Goal: Find specific page/section

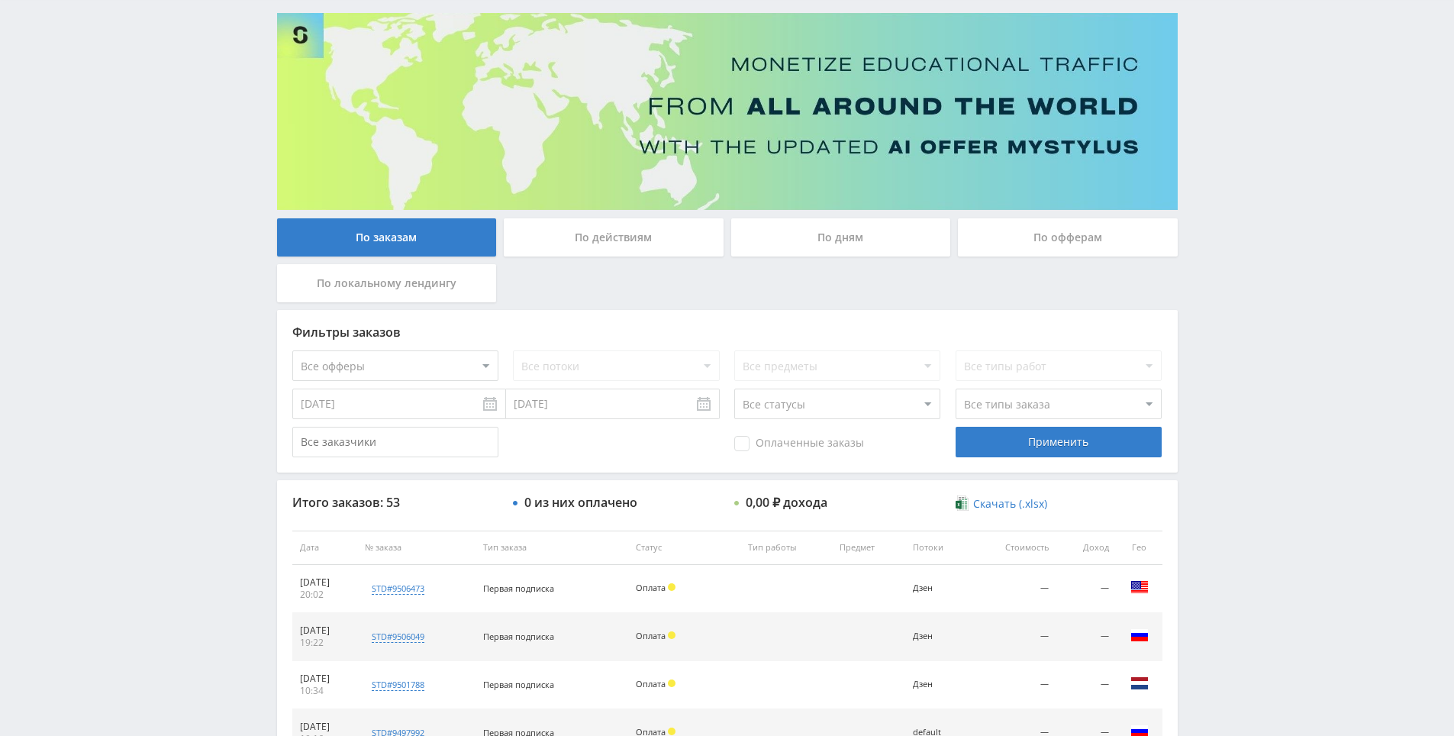
drag, startPoint x: 1288, startPoint y: 478, endPoint x: 1287, endPoint y: 508, distance: 29.8
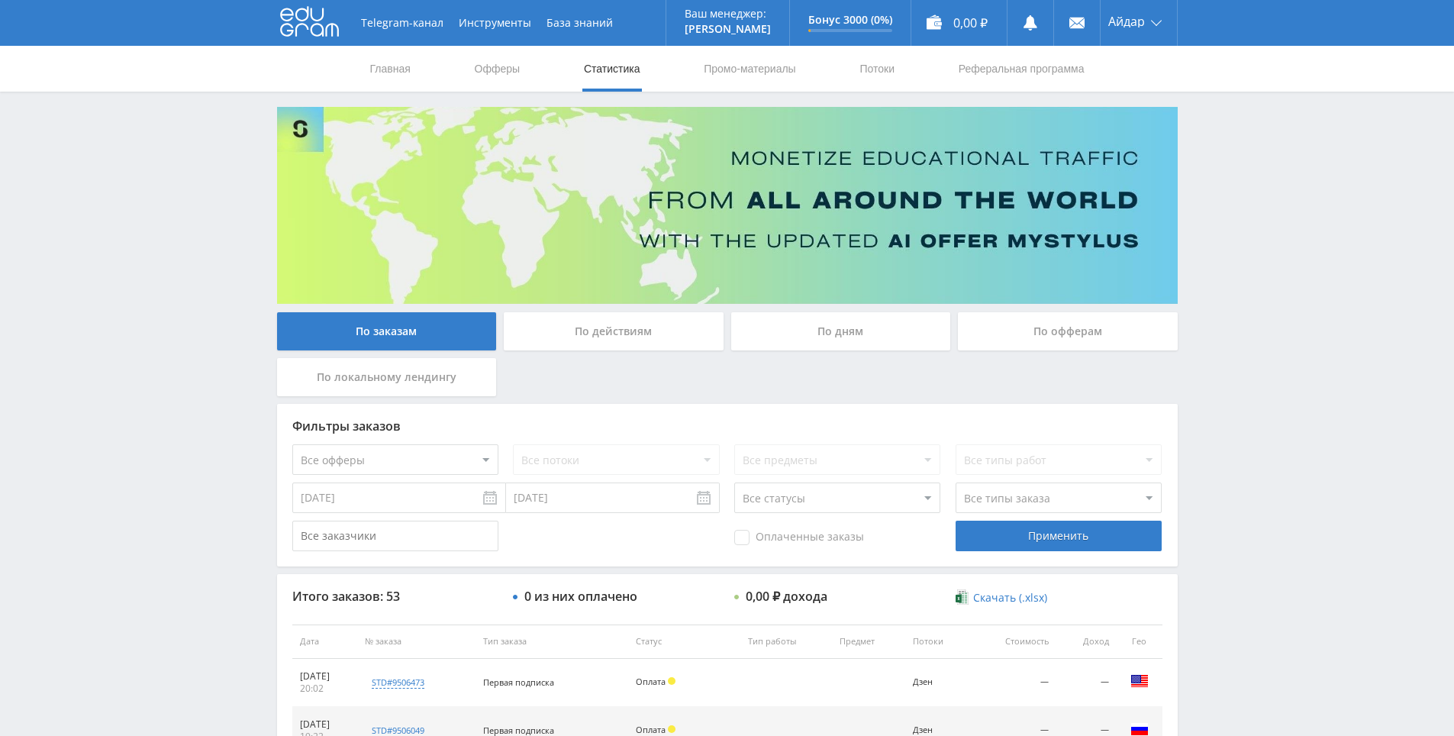
click at [1219, 272] on div "Telegram-канал Инструменты База знаний Ваш менеджер: [PERSON_NAME] Online @edug…" at bounding box center [727, 640] width 1454 height 1281
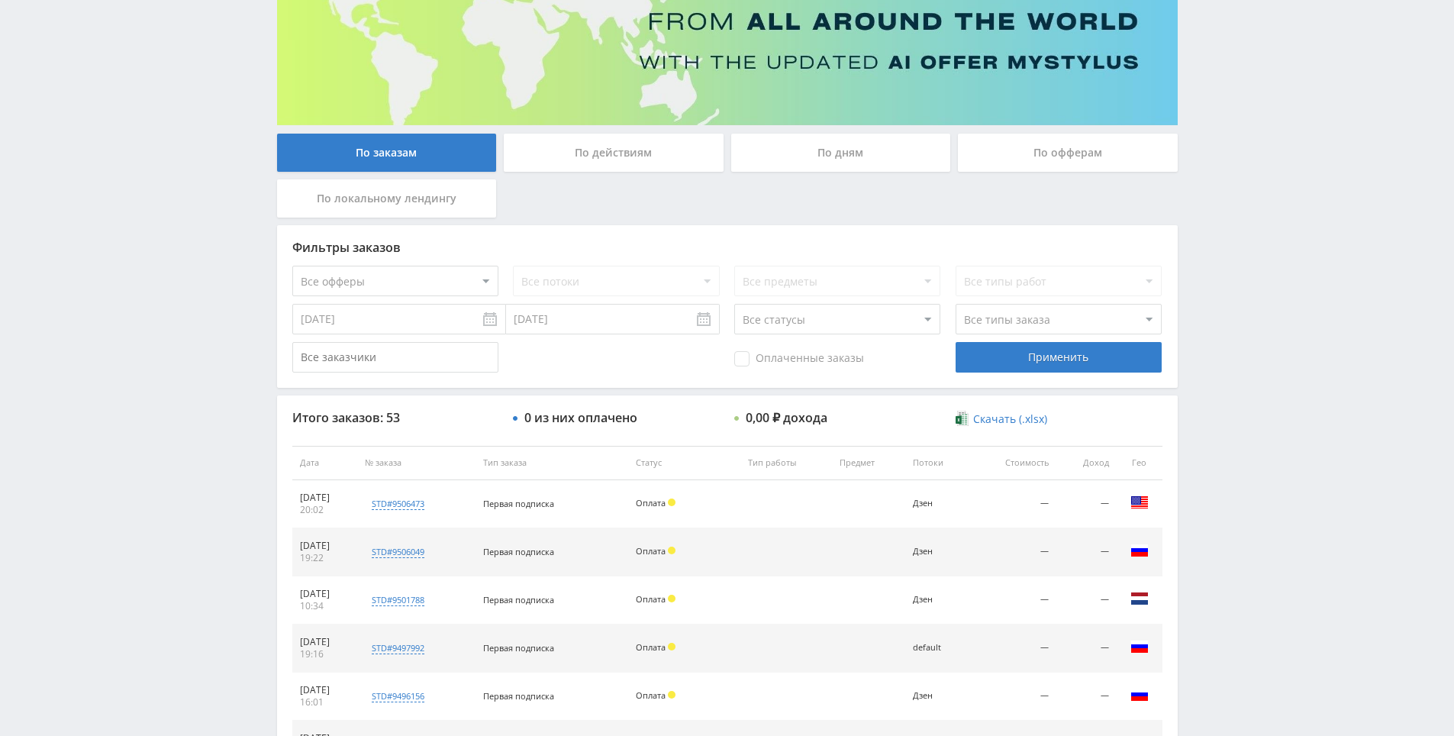
click at [1219, 272] on div "Telegram-канал Инструменты База знаний Ваш менеджер: [PERSON_NAME] Online @edug…" at bounding box center [727, 461] width 1454 height 1281
drag, startPoint x: 0, startPoint y: 0, endPoint x: 1220, endPoint y: 259, distance: 1246.7
click at [1220, 219] on div "Telegram-канал Инструменты База знаний Ваш менеджер: [PERSON_NAME] Online @edug…" at bounding box center [727, 461] width 1454 height 1281
click at [1213, 252] on div "Telegram-канал Инструменты База знаний Ваш менеджер: [PERSON_NAME] Online @edug…" at bounding box center [727, 461] width 1454 height 1281
click at [1215, 219] on div "Telegram-канал Инструменты База знаний Ваш менеджер: [PERSON_NAME] Online @edug…" at bounding box center [727, 461] width 1454 height 1281
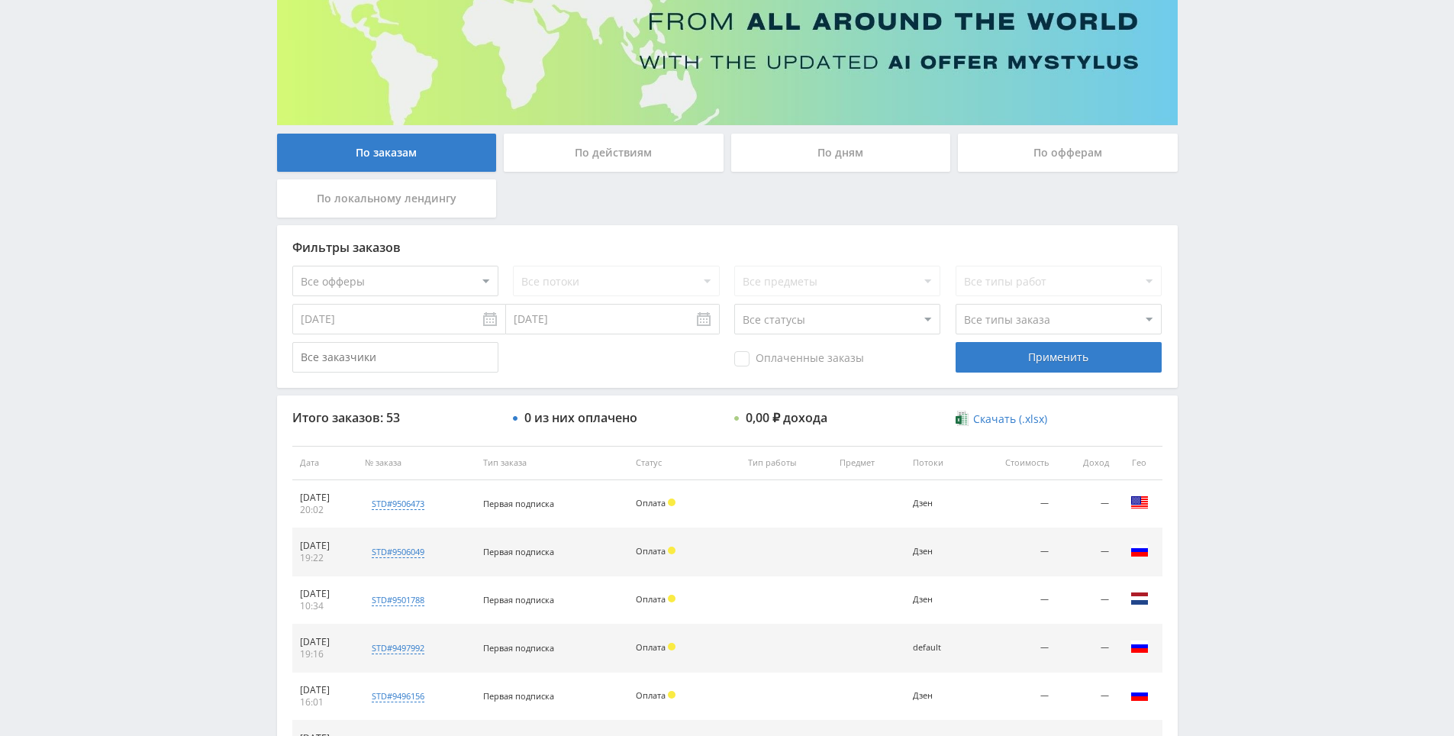
click at [1215, 218] on div "Telegram-канал Инструменты База знаний Ваш менеджер: [PERSON_NAME] Online @edug…" at bounding box center [727, 461] width 1454 height 1281
click at [1220, 189] on div "Telegram-канал Инструменты База знаний Ваш менеджер: [PERSON_NAME] Online @edug…" at bounding box center [727, 461] width 1454 height 1281
click at [1204, 281] on div "Telegram-канал Инструменты База знаний Ваш менеджер: [PERSON_NAME] Online @edug…" at bounding box center [727, 461] width 1454 height 1281
drag, startPoint x: 1204, startPoint y: 281, endPoint x: 1207, endPoint y: 259, distance: 21.5
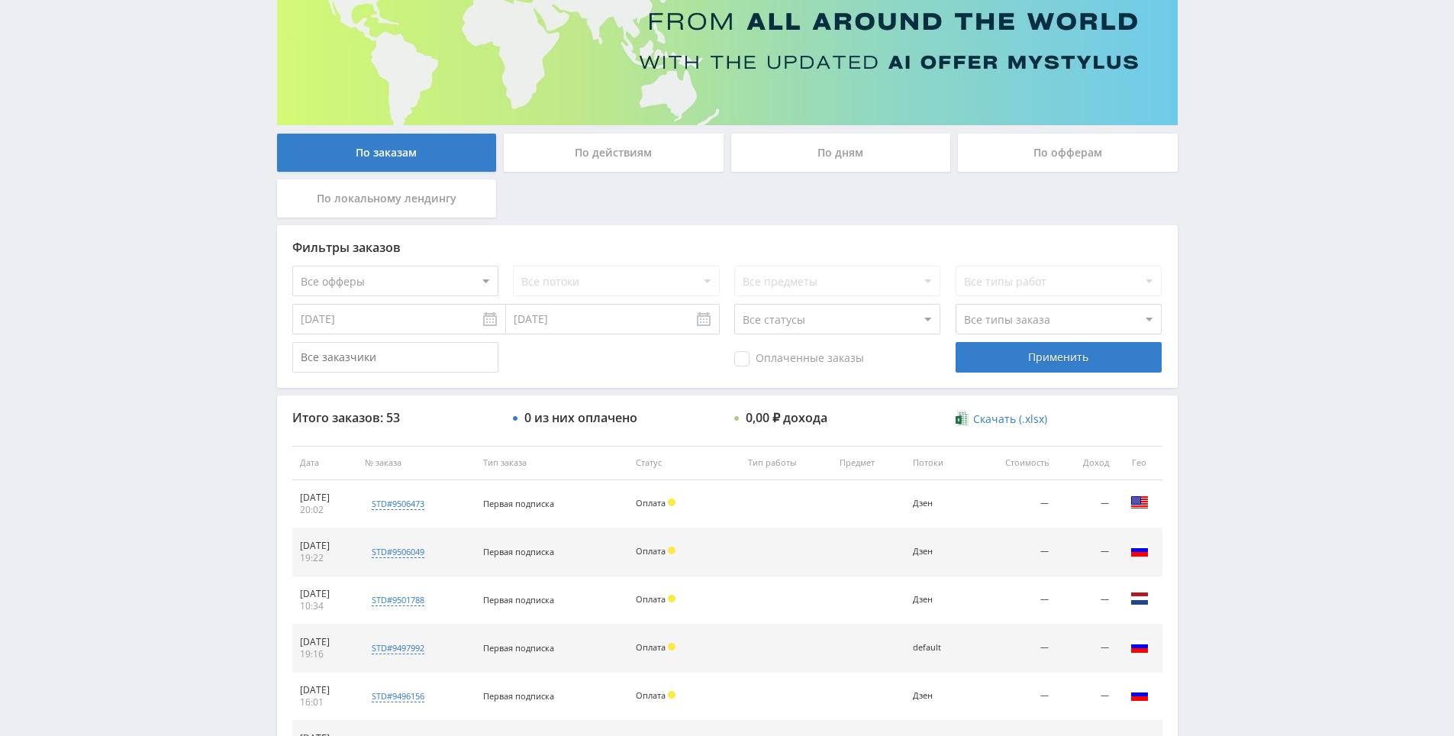
click at [1213, 212] on div "Telegram-канал Инструменты База знаний Ваш менеджер: [PERSON_NAME] Online @edug…" at bounding box center [727, 461] width 1454 height 1281
click at [1217, 179] on div "Telegram-канал Инструменты База знаний Ваш менеджер: [PERSON_NAME] Online @edug…" at bounding box center [727, 461] width 1454 height 1281
drag, startPoint x: 1217, startPoint y: 179, endPoint x: 1218, endPoint y: 125, distance: 53.4
click at [1218, 118] on div "Telegram-канал Инструменты База знаний Ваш менеджер: [PERSON_NAME] Online @edug…" at bounding box center [727, 461] width 1454 height 1281
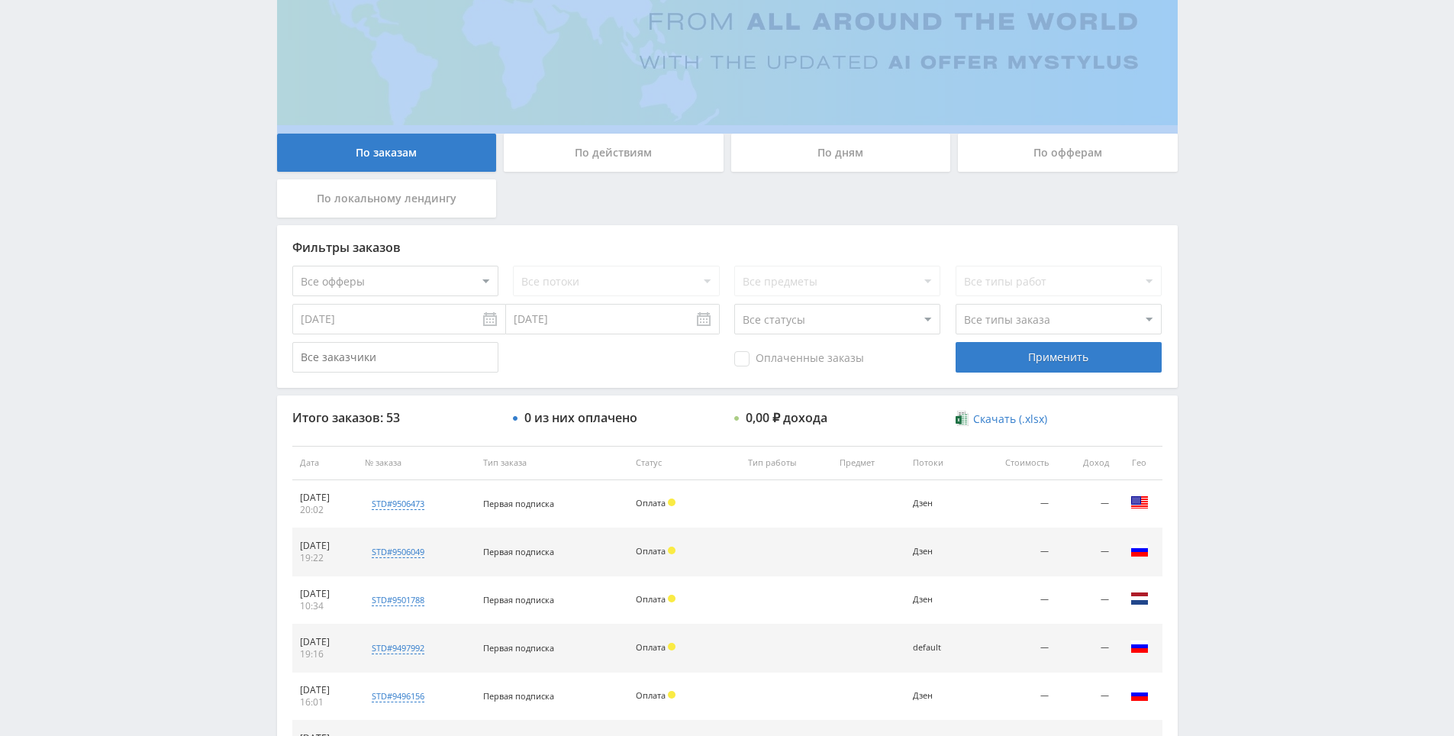
click at [1218, 118] on div "Telegram-канал Инструменты База знаний Ваш менеджер: [PERSON_NAME] Online @edug…" at bounding box center [727, 461] width 1454 height 1281
